Goal: Task Accomplishment & Management: Manage account settings

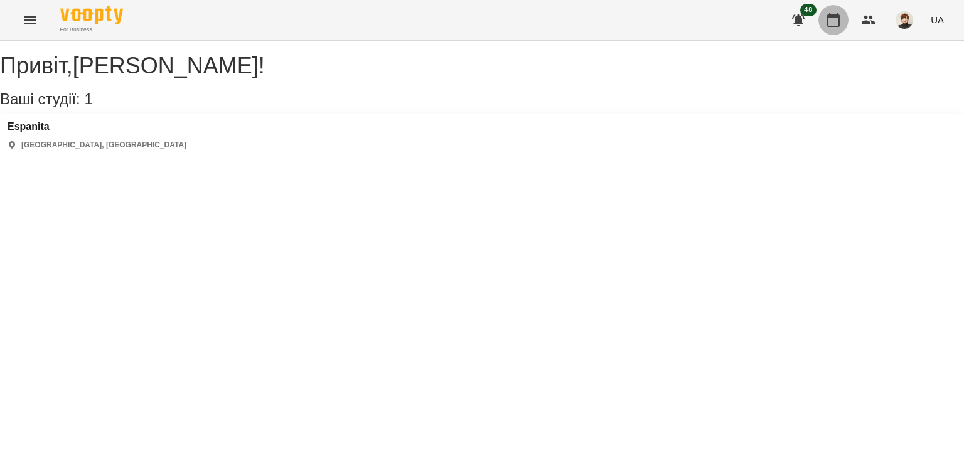
click at [836, 18] on icon "button" at bounding box center [833, 20] width 15 height 15
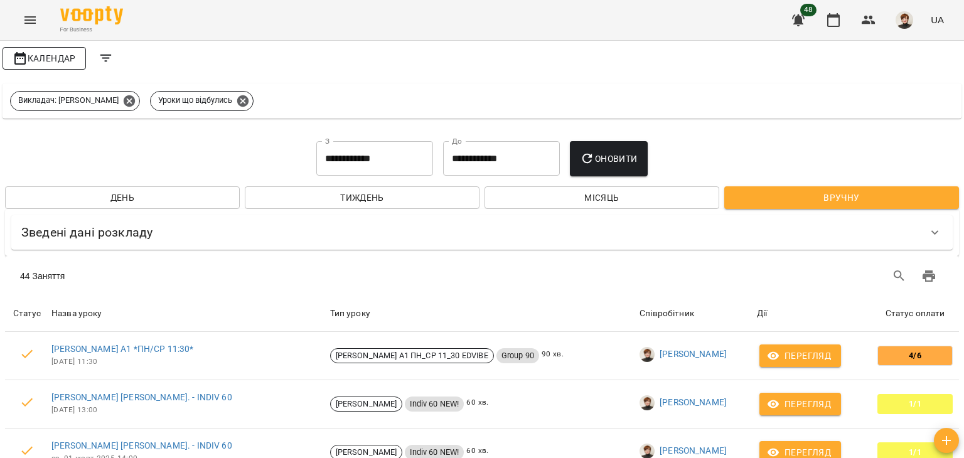
click at [44, 59] on span "Календар" at bounding box center [44, 58] width 63 height 15
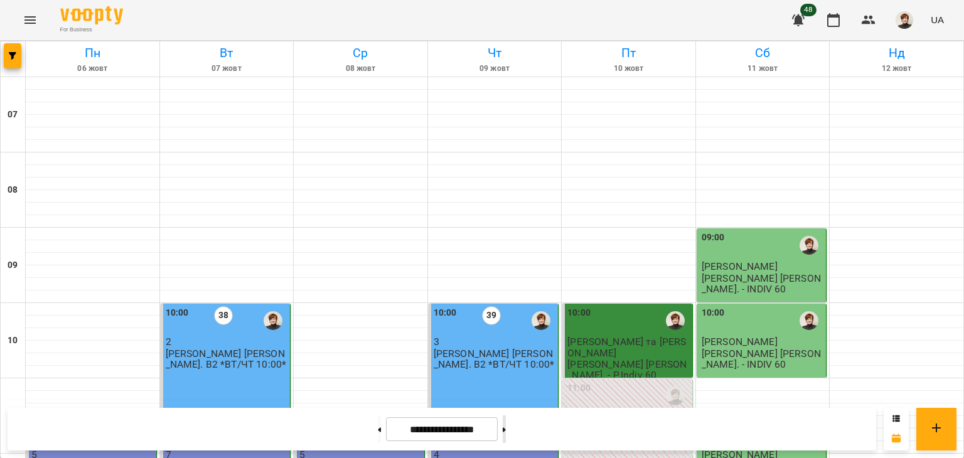
click at [506, 430] on icon at bounding box center [504, 429] width 3 height 5
type input "**********"
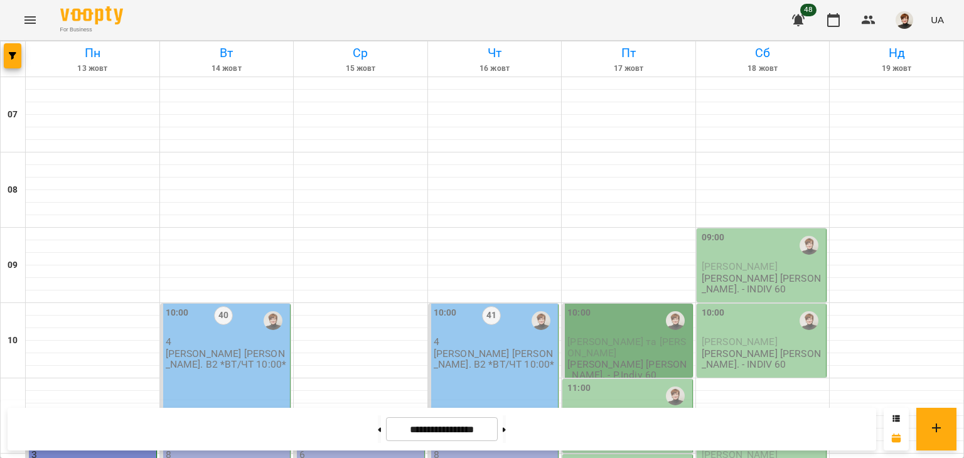
scroll to position [545, 0]
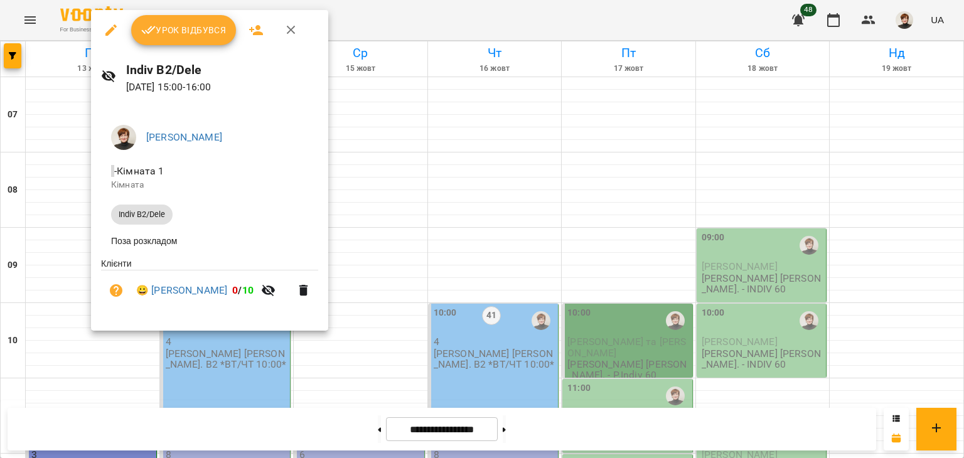
click at [198, 26] on span "Урок відбувся" at bounding box center [183, 30] width 85 height 15
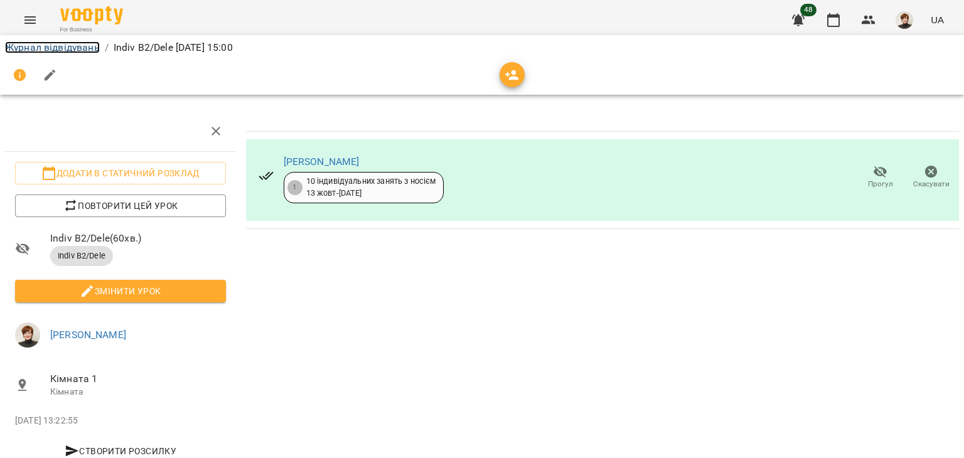
click at [22, 46] on link "Журнал відвідувань" at bounding box center [52, 47] width 95 height 12
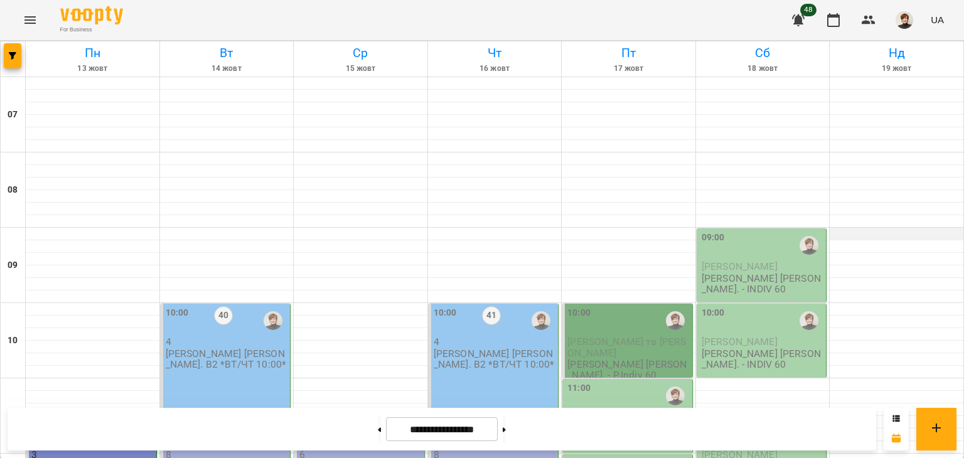
scroll to position [131, 0]
click at [909, 19] on img "button" at bounding box center [904, 20] width 18 height 18
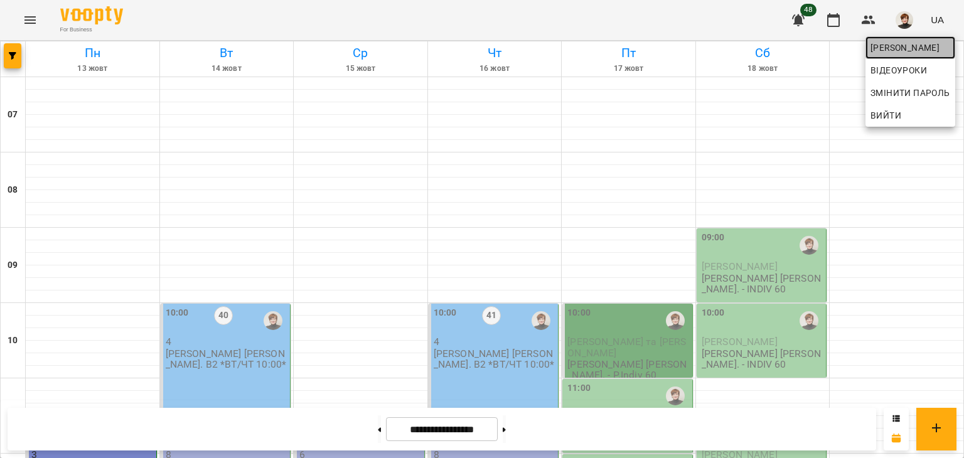
click at [888, 43] on span "[PERSON_NAME]" at bounding box center [910, 47] width 80 height 15
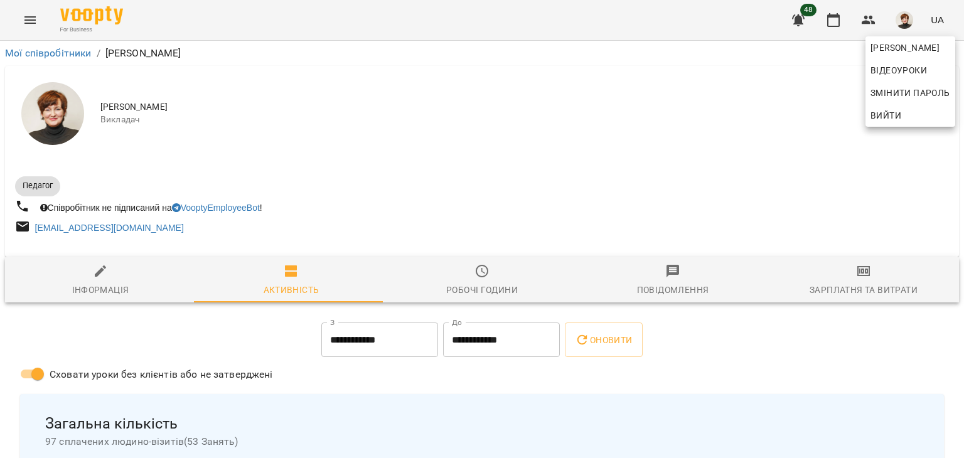
drag, startPoint x: 959, startPoint y: 66, endPoint x: 963, endPoint y: 114, distance: 48.5
click at [963, 114] on div at bounding box center [482, 229] width 964 height 458
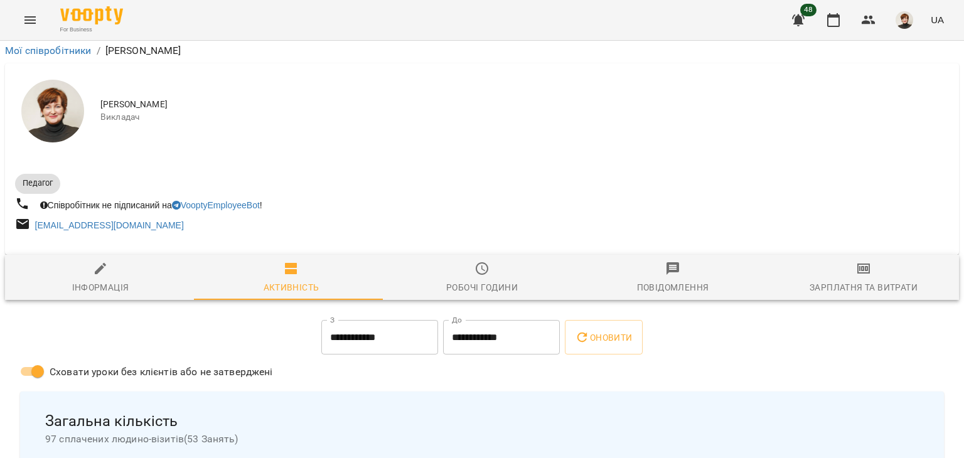
scroll to position [3560, 0]
